Goal: Transaction & Acquisition: Purchase product/service

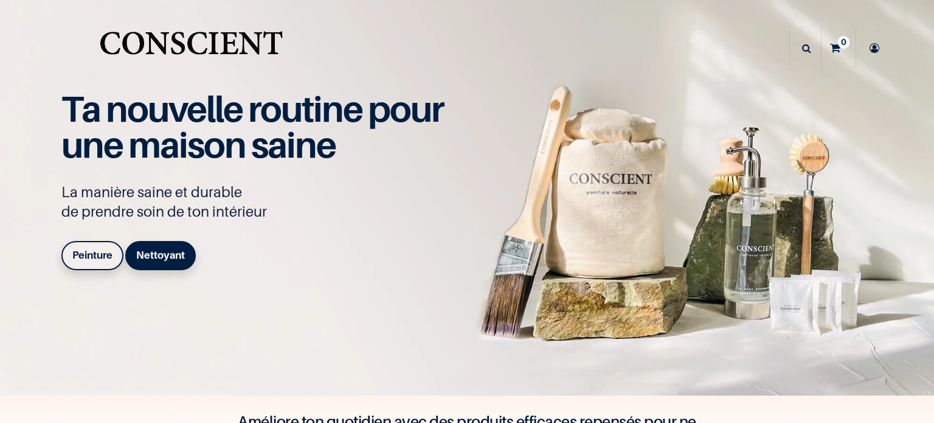
click at [86, 262] on link "Peinture" at bounding box center [92, 255] width 62 height 29
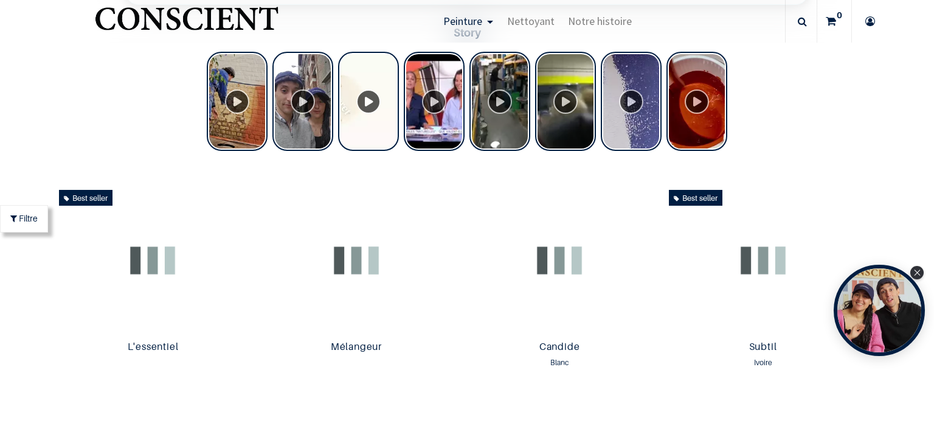
scroll to position [228, 0]
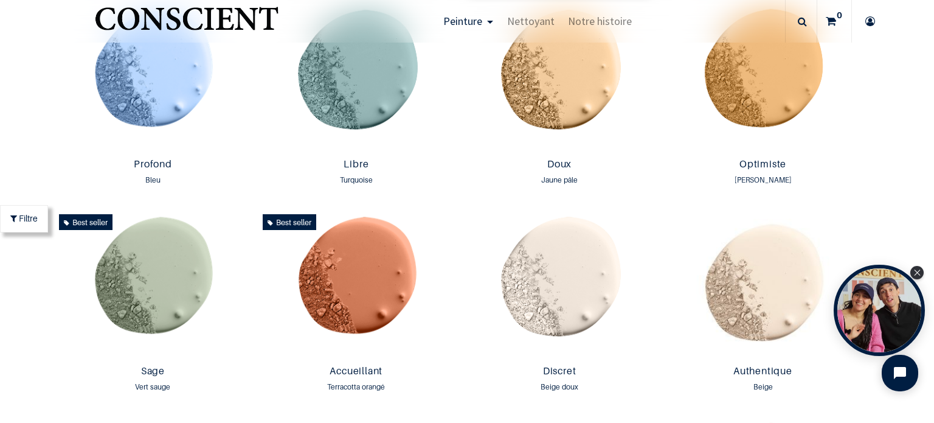
scroll to position [876, 0]
click at [504, 225] on img at bounding box center [559, 284] width 197 height 151
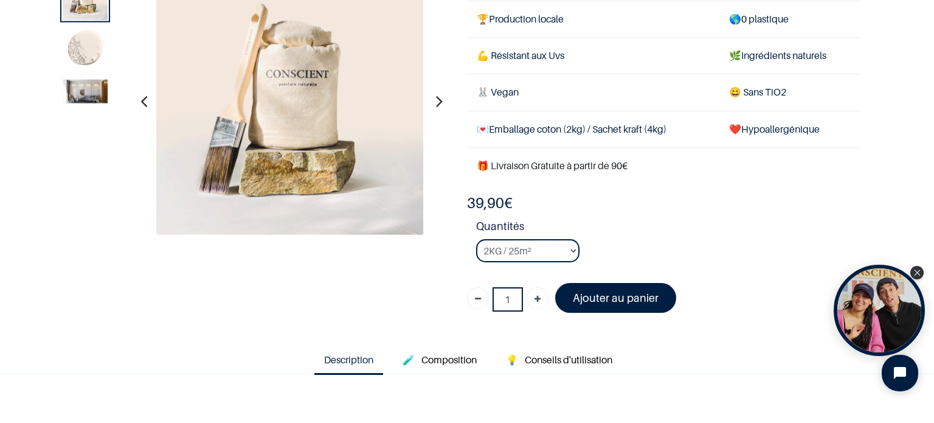
scroll to position [61, 0]
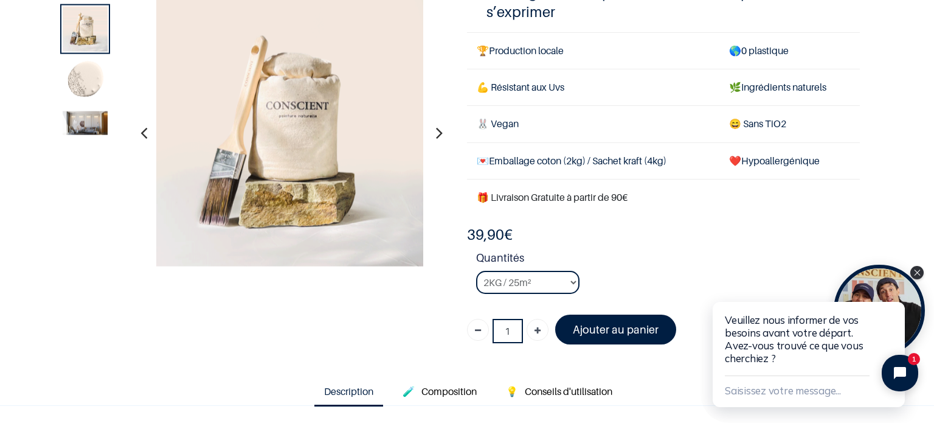
scroll to position [182, 0]
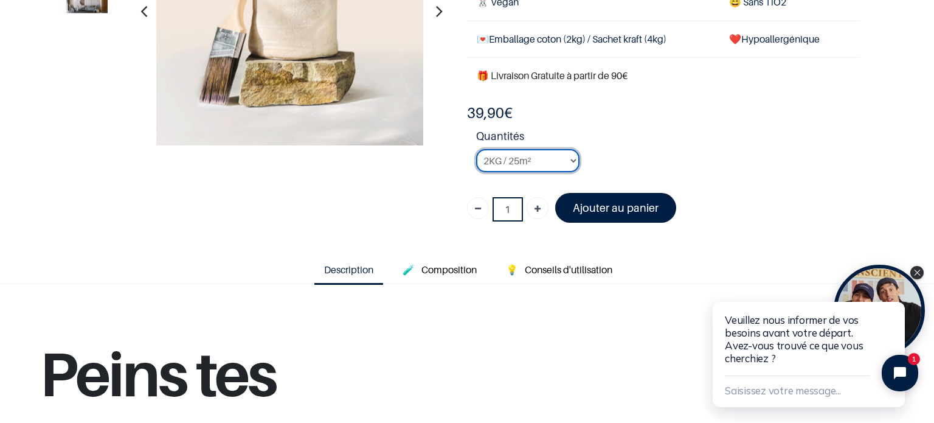
click at [529, 160] on select "2KG / 25m² 4KG / 50m² 8KG / 100m² Testeur" at bounding box center [527, 160] width 103 height 23
select select "24"
click at [476, 149] on select "2KG / 25m² 4KG / 50m² 8KG / 100m² Testeur" at bounding box center [527, 160] width 103 height 23
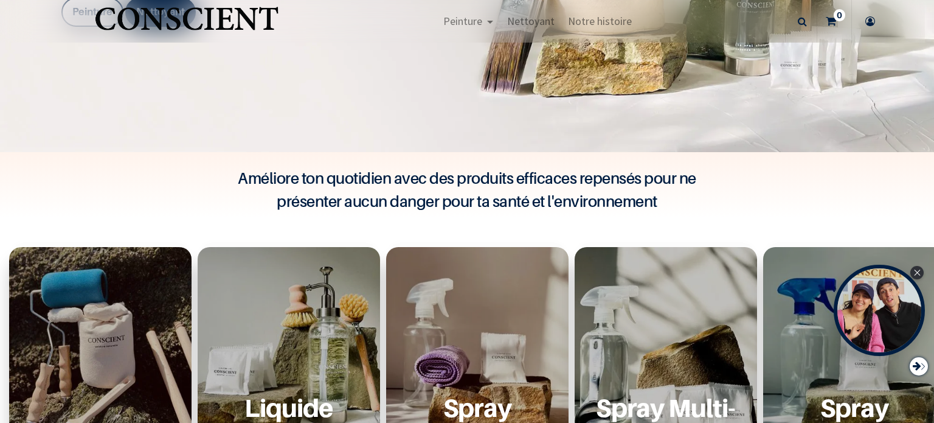
click at [91, 12] on div "Peinture Shop Inspiration new Blog" at bounding box center [463, 21] width 852 height 43
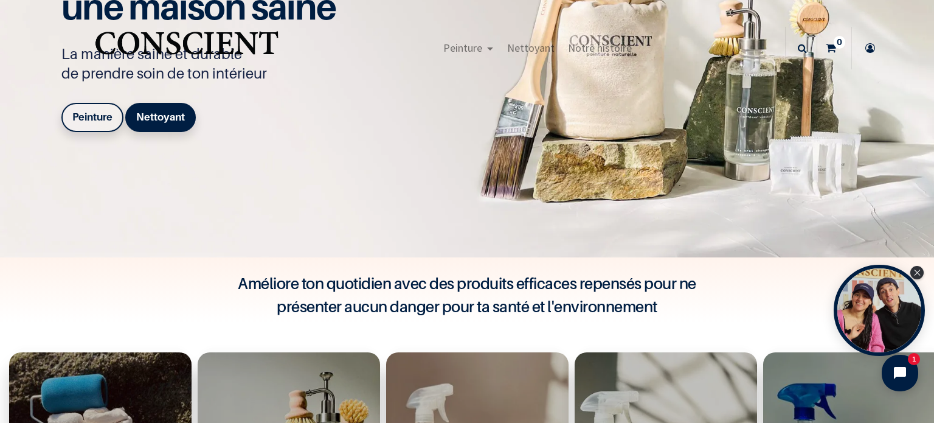
scroll to position [122, 0]
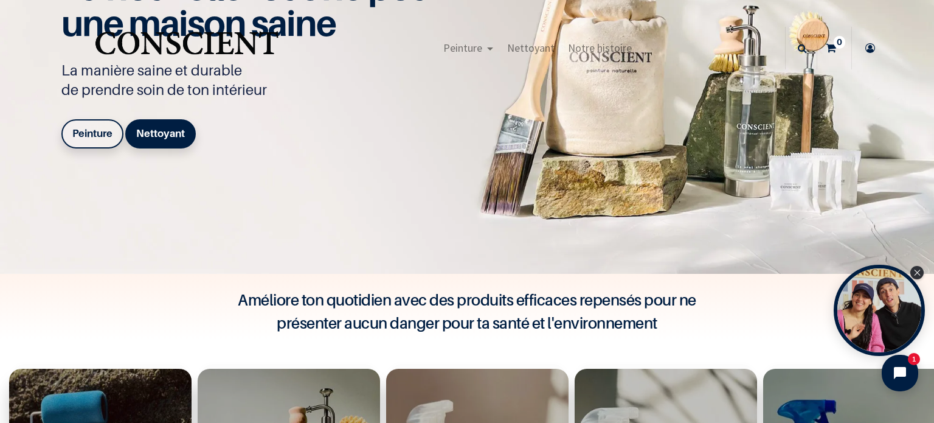
click at [100, 143] on link "Peinture" at bounding box center [92, 133] width 62 height 29
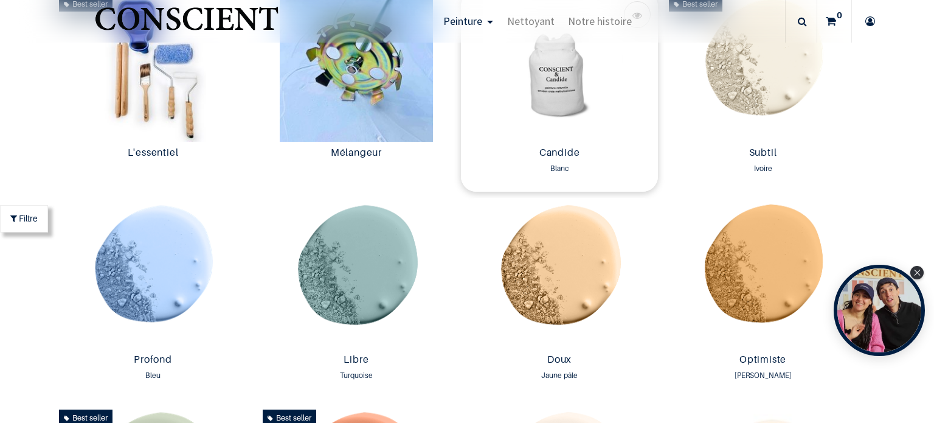
scroll to position [400, 0]
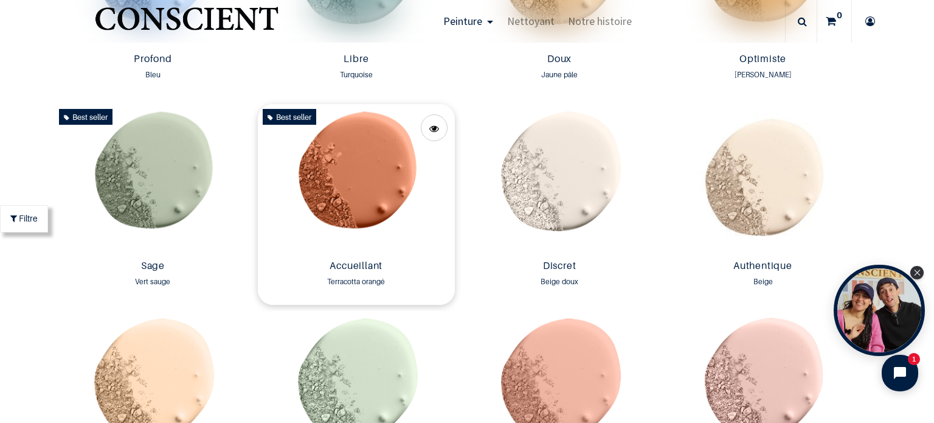
scroll to position [799, 0]
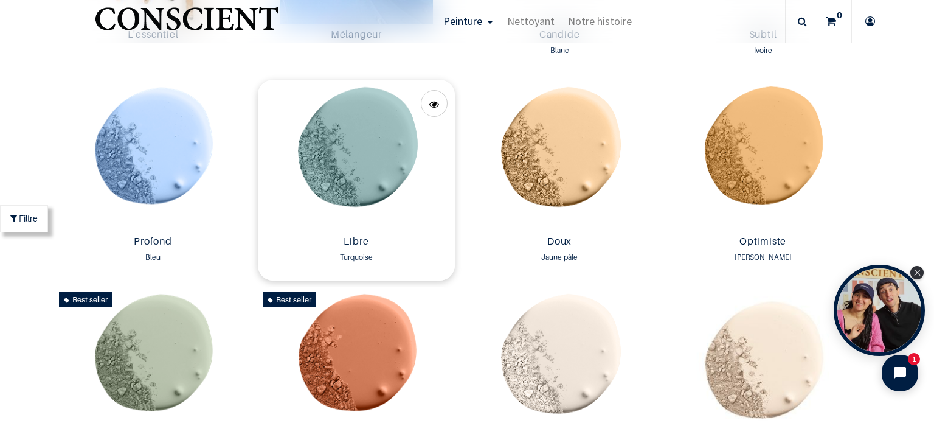
click at [375, 165] on img at bounding box center [356, 155] width 197 height 151
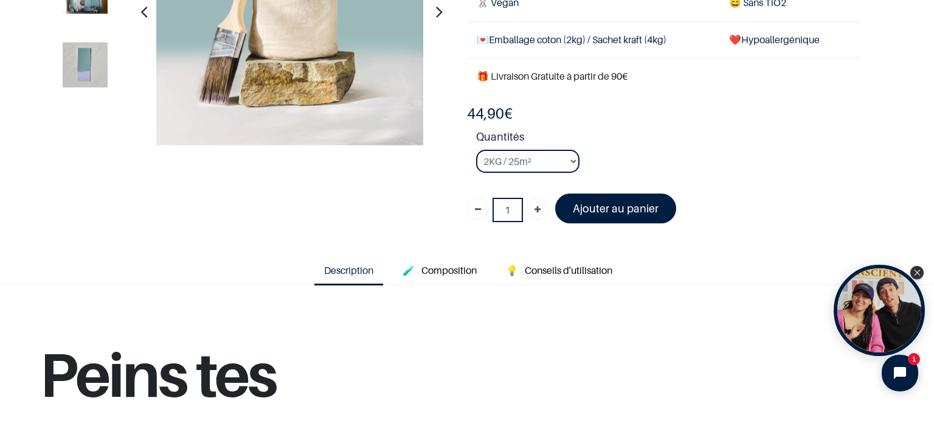
scroll to position [182, 0]
click at [544, 162] on select "2KG / 25m² 4KG / 50m² 8KG / 100m² Testeur" at bounding box center [527, 160] width 103 height 23
click at [476, 149] on select "2KG / 25m² 4KG / 50m² 8KG / 100m² Testeur" at bounding box center [527, 160] width 103 height 23
